Goal: Task Accomplishment & Management: Manage account settings

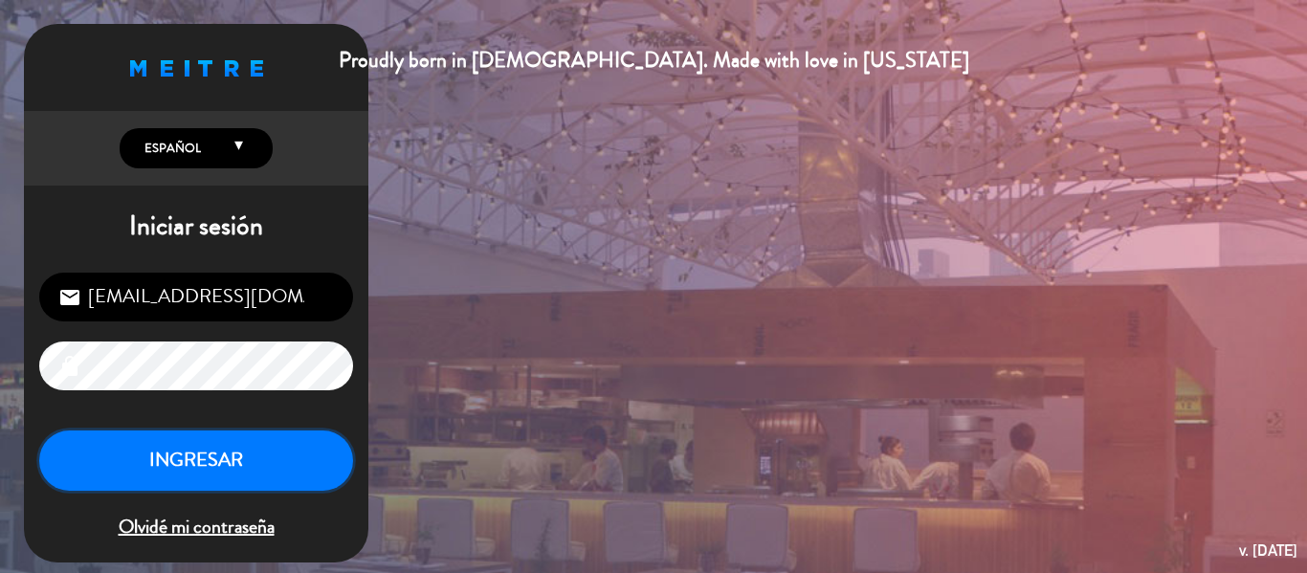
click at [283, 475] on button "INGRESAR" at bounding box center [196, 461] width 314 height 60
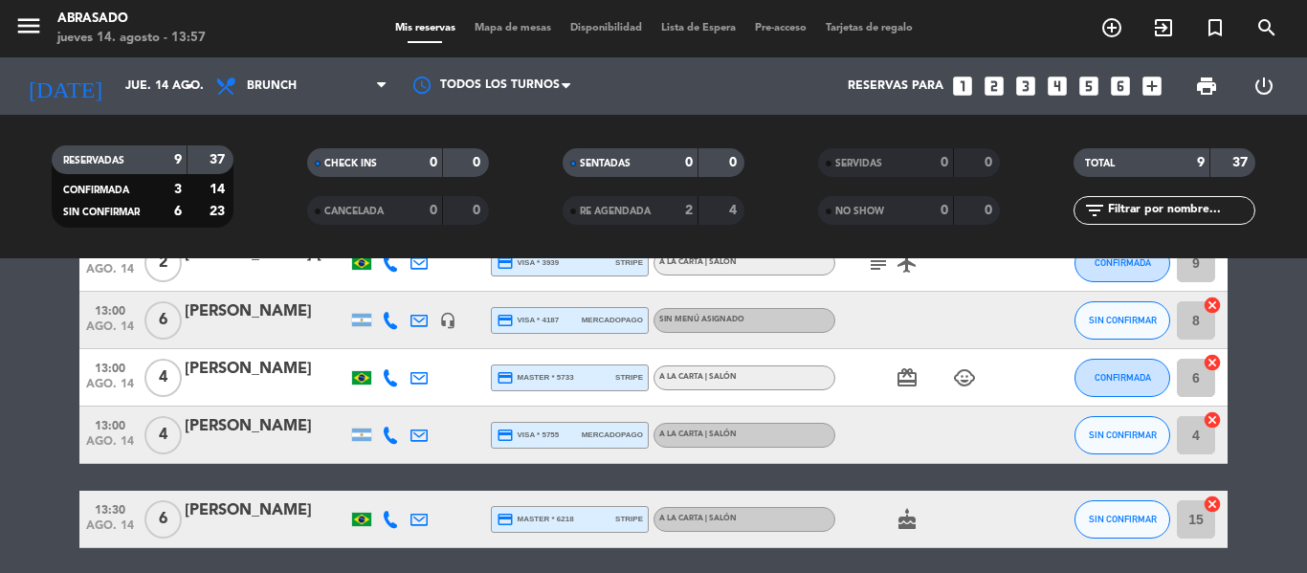
scroll to position [520, 0]
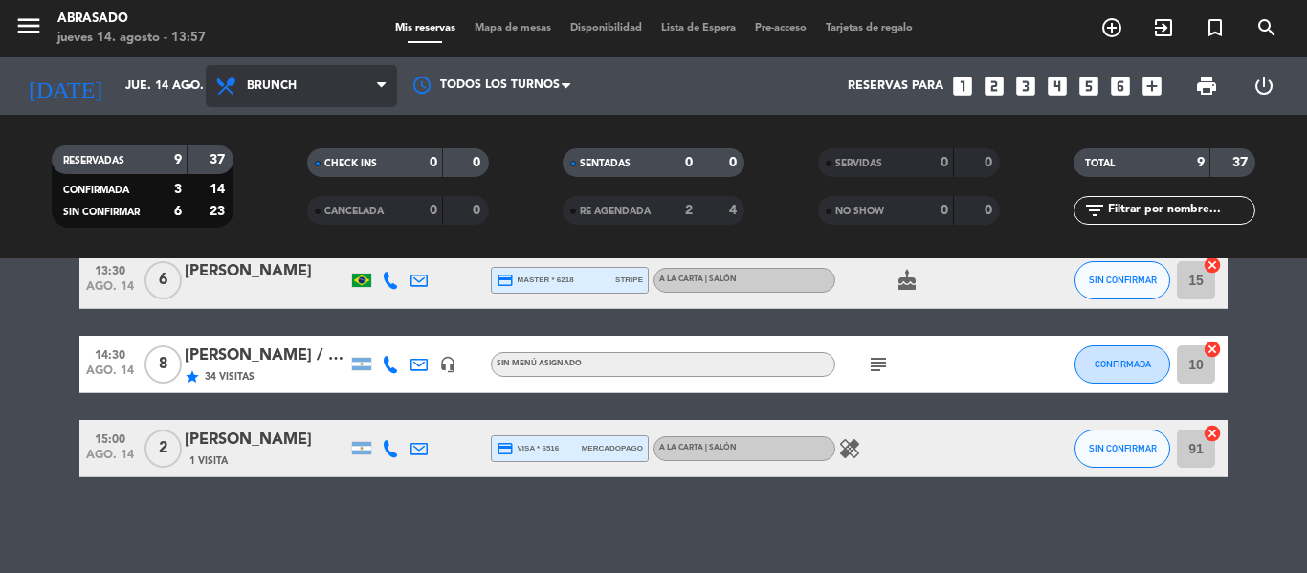
click at [342, 87] on span "Brunch" at bounding box center [301, 86] width 191 height 42
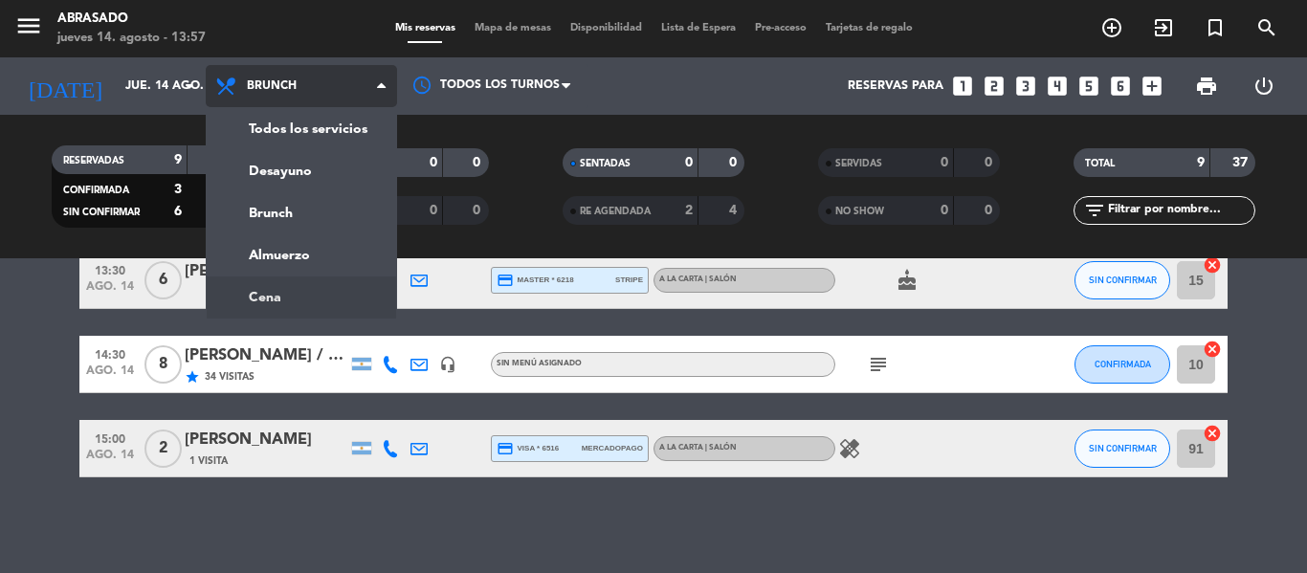
click at [286, 298] on ng-component "menu Abrasado jueves 14. agosto - 13:57 Mis reservas Mapa de mesas Disponibilid…" at bounding box center [653, 286] width 1307 height 573
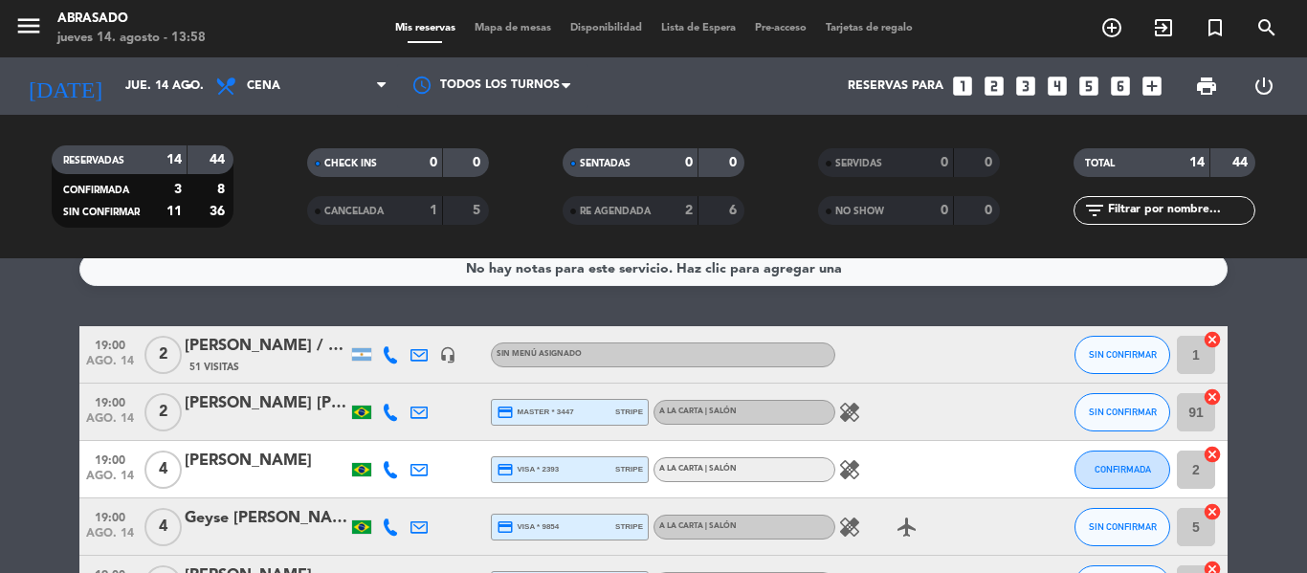
scroll to position [0, 0]
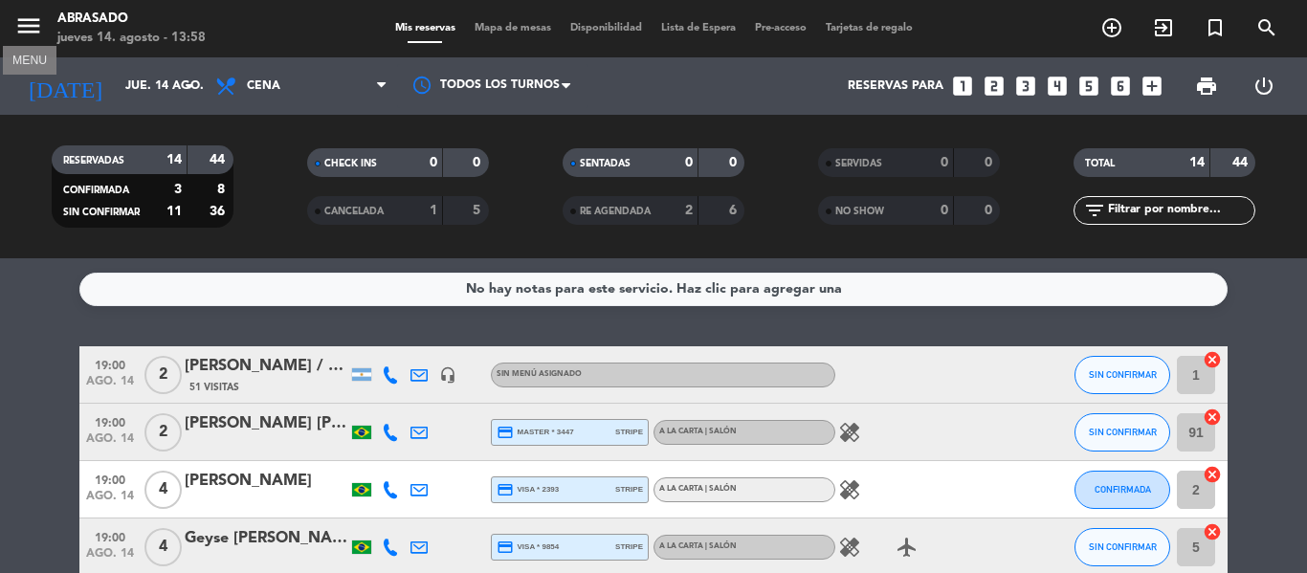
click at [15, 32] on icon "menu" at bounding box center [28, 25] width 29 height 29
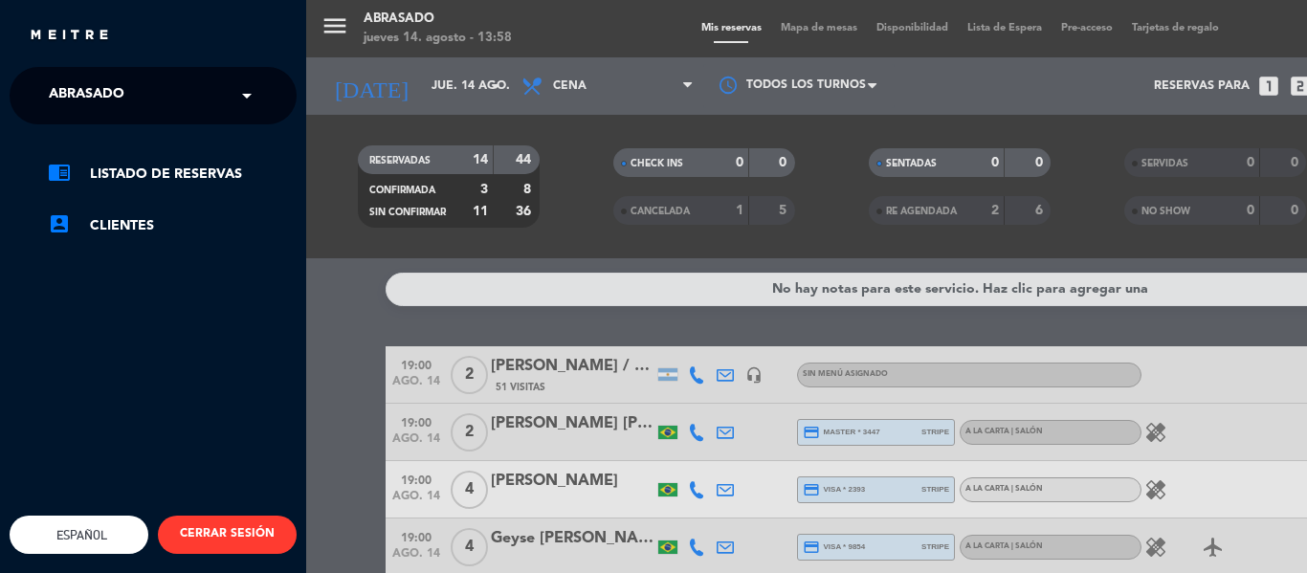
click at [237, 90] on span at bounding box center [251, 96] width 33 height 40
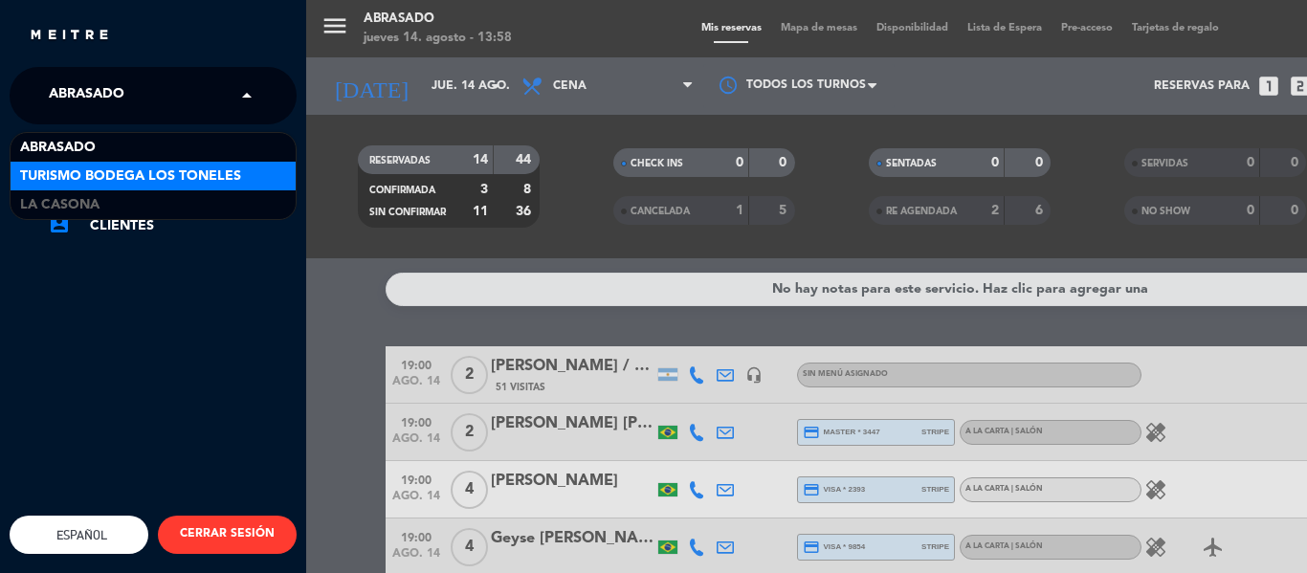
click at [254, 181] on div "Turismo Bodega Los Toneles" at bounding box center [153, 176] width 285 height 29
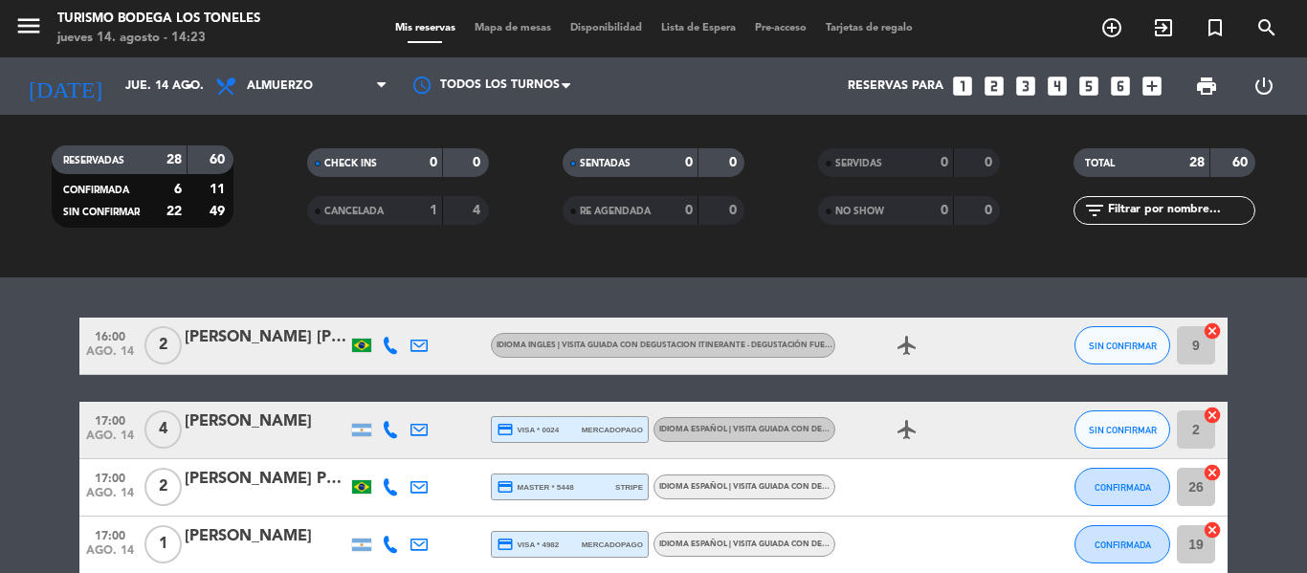
scroll to position [1220, 0]
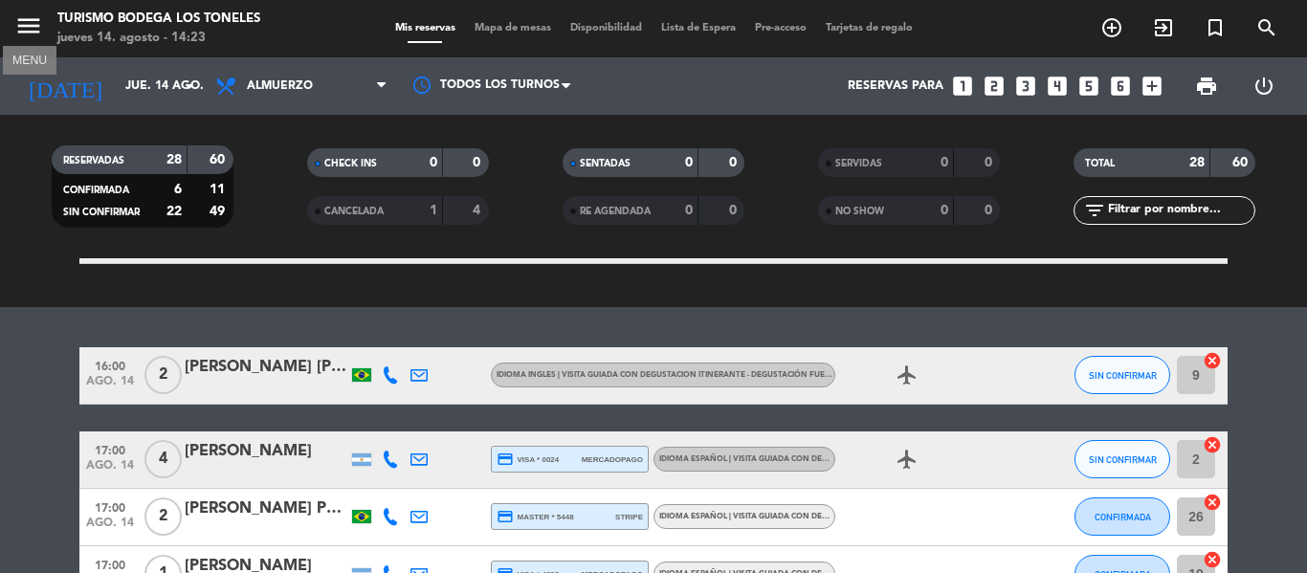
click at [38, 25] on icon "menu" at bounding box center [28, 25] width 29 height 29
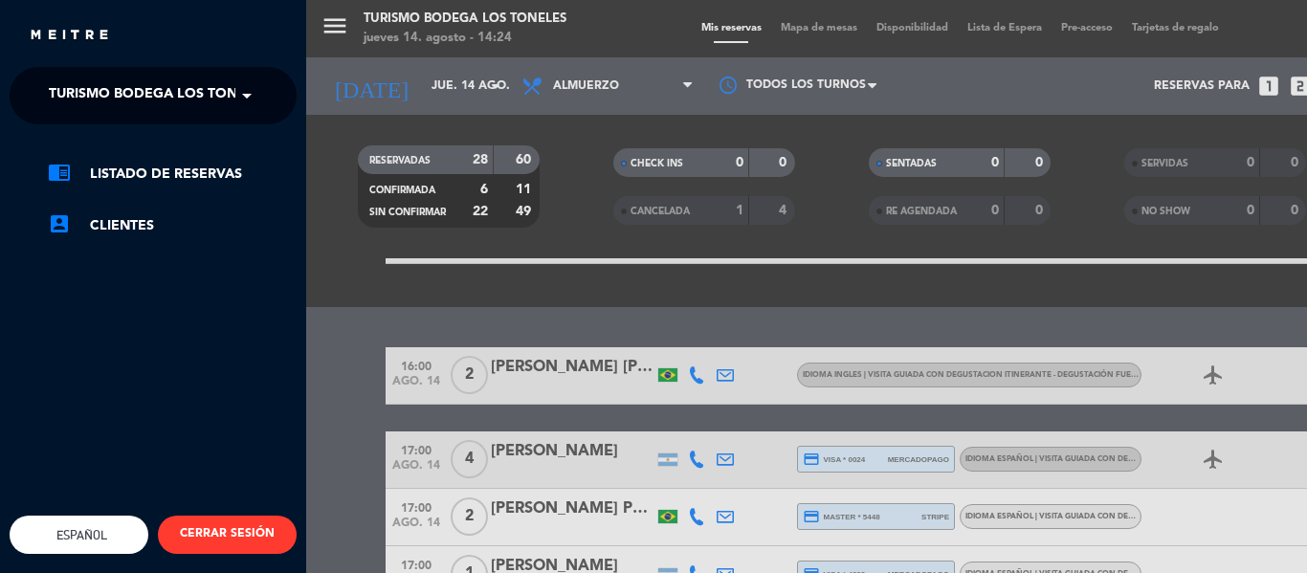
click at [244, 102] on span at bounding box center [251, 96] width 33 height 40
click at [245, 228] on link "account_box Clientes" at bounding box center [172, 225] width 249 height 23
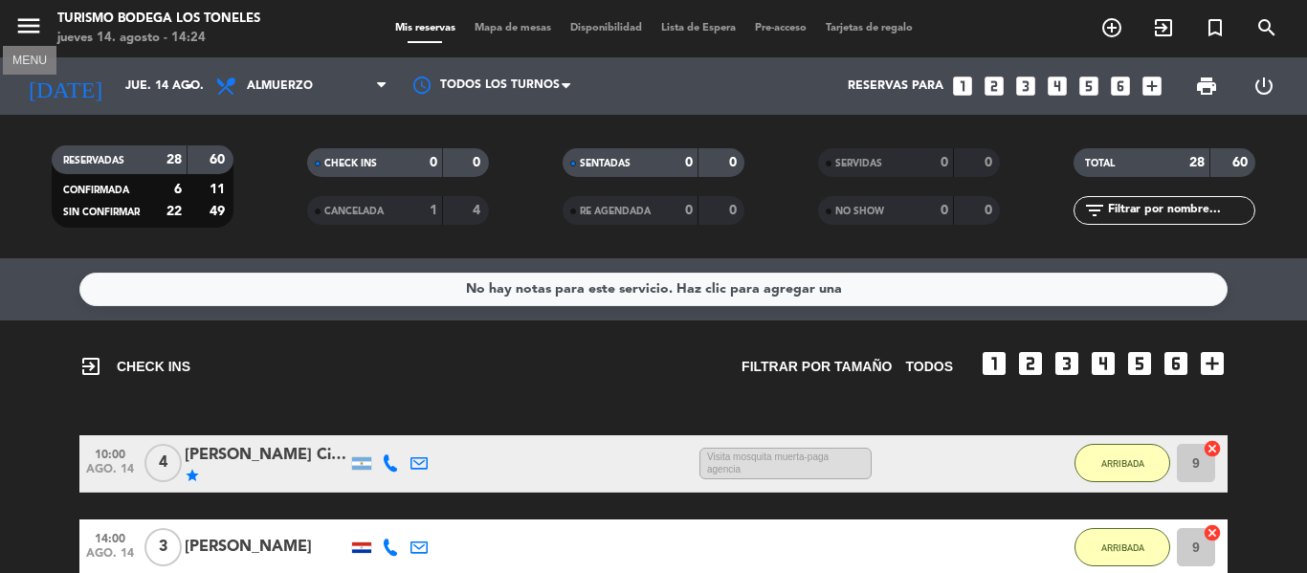
click at [35, 26] on icon "menu" at bounding box center [28, 25] width 29 height 29
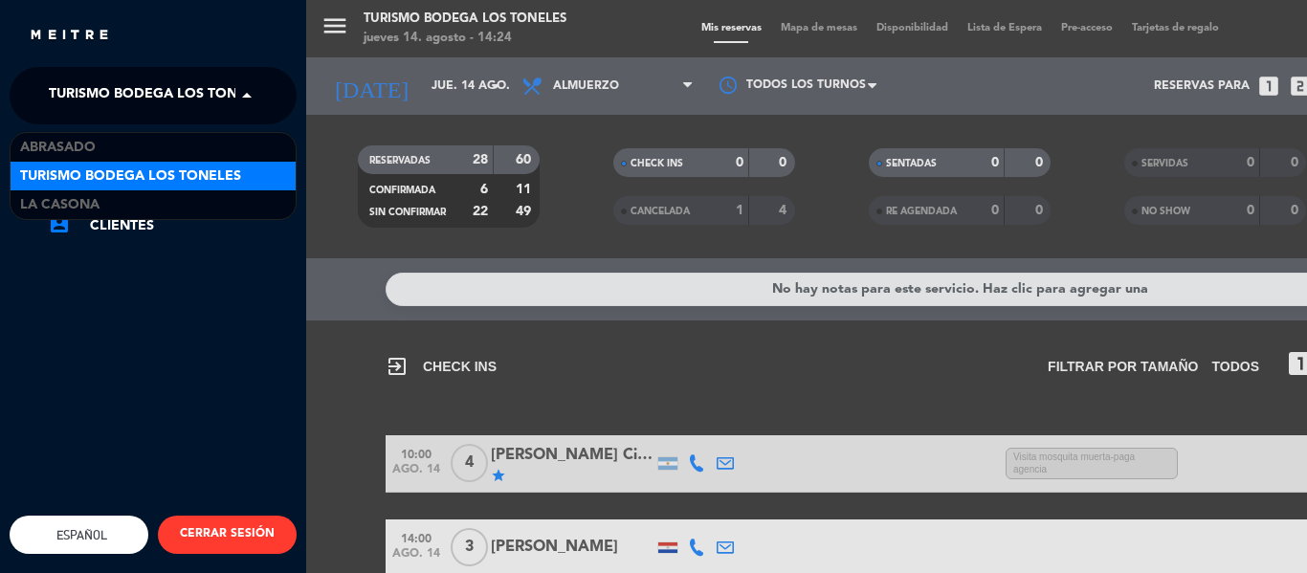
click at [239, 102] on span at bounding box center [251, 96] width 33 height 40
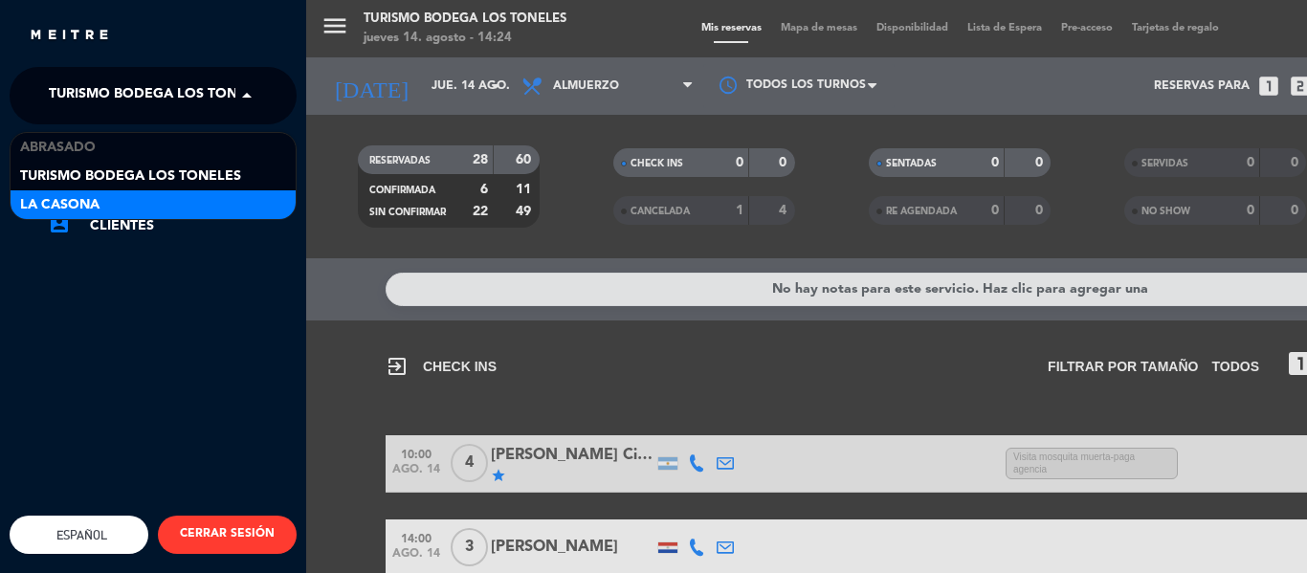
click at [230, 212] on div "La Casona" at bounding box center [153, 204] width 285 height 29
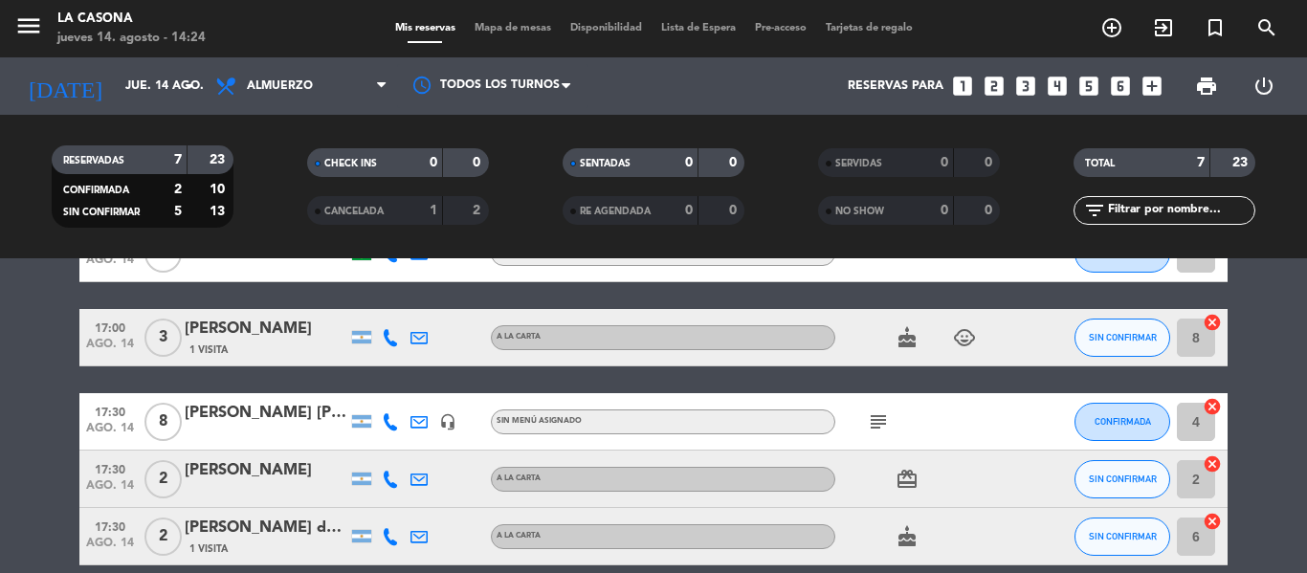
scroll to position [187, 0]
